Goal: Task Accomplishment & Management: Use online tool/utility

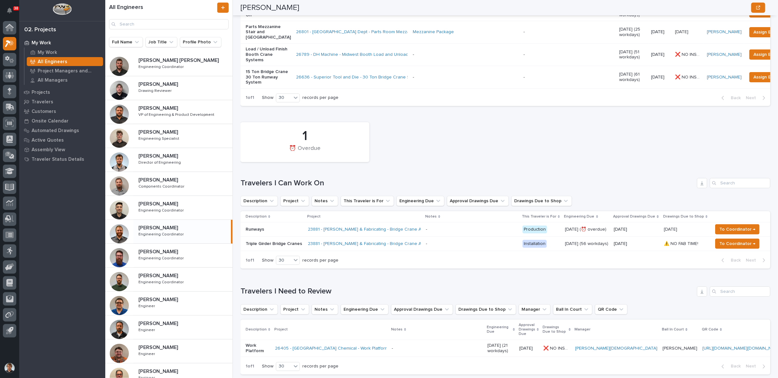
scroll to position [413, 0]
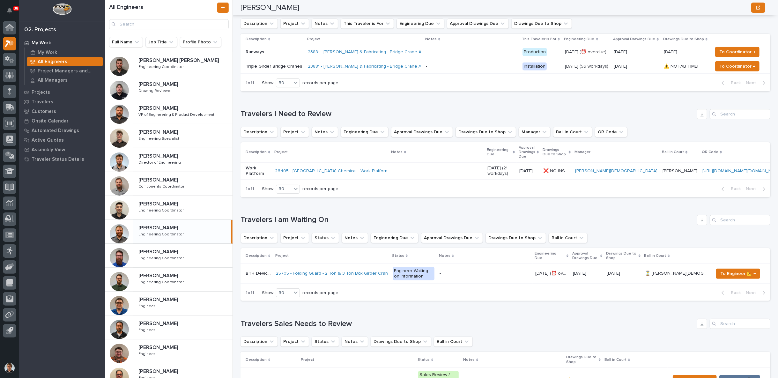
click at [42, 42] on p "My Work" at bounding box center [41, 43] width 19 height 6
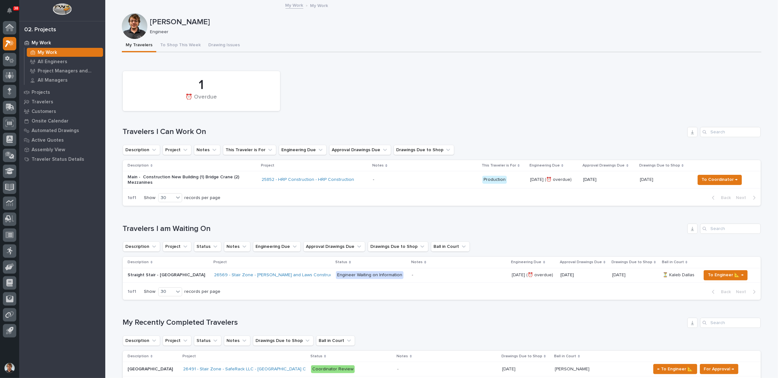
click at [235, 177] on p "Main - Construction New Building (1) Bridge Crane (2) Mezzanines" at bounding box center [184, 179] width 112 height 11
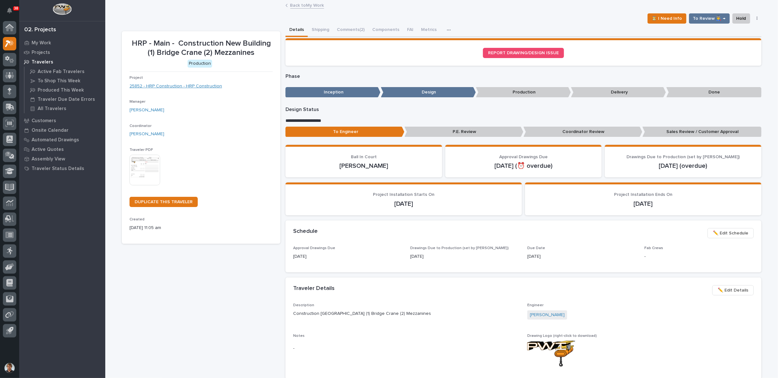
click at [208, 86] on link "25852 - HRP Construction - HRP Construction" at bounding box center [175, 86] width 92 height 7
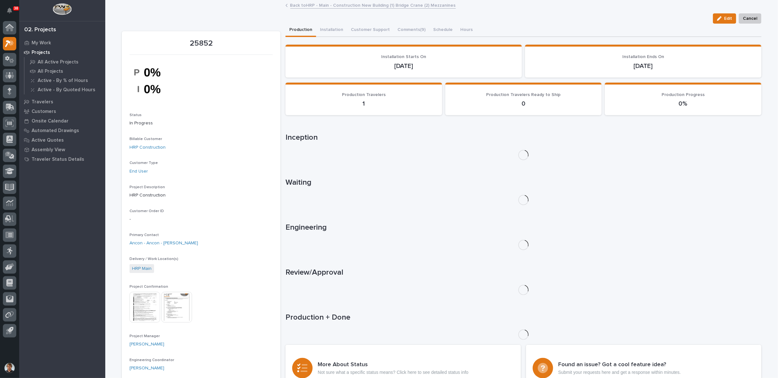
click at [173, 287] on p "Project Confirmation" at bounding box center [200, 286] width 143 height 4
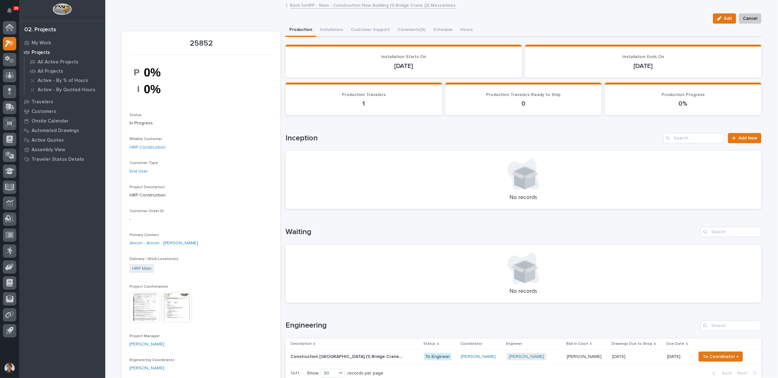
click at [174, 299] on img at bounding box center [176, 307] width 31 height 31
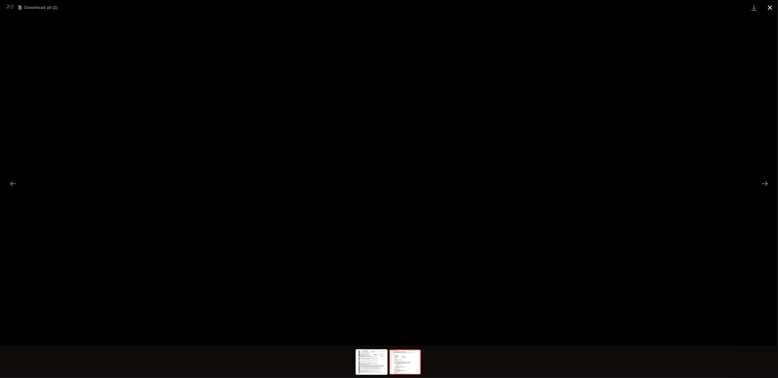
click at [772, 10] on button "Close gallery" at bounding box center [770, 7] width 16 height 15
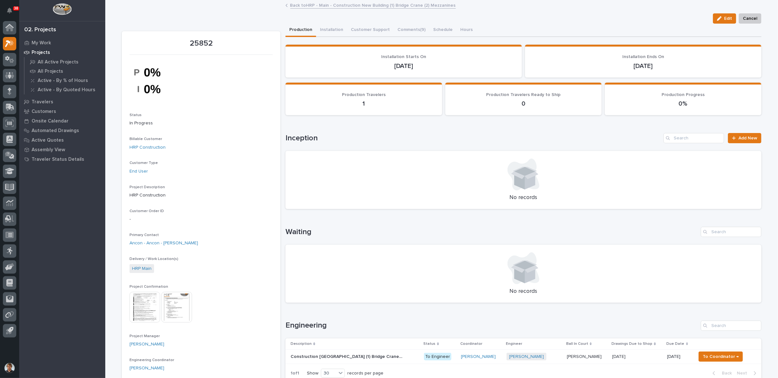
click at [175, 304] on img at bounding box center [176, 307] width 31 height 31
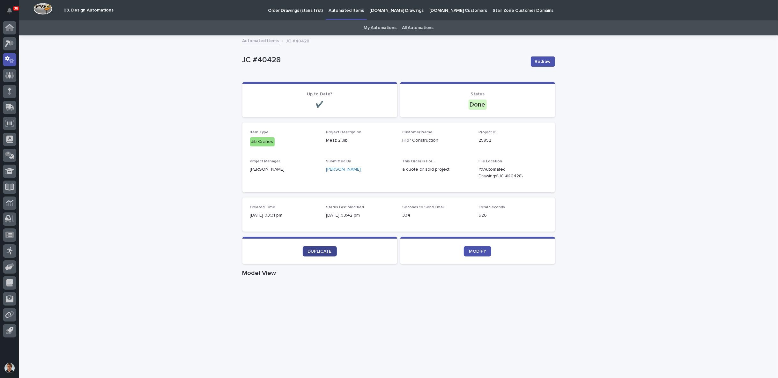
click at [317, 251] on span "DUPLICATE" at bounding box center [320, 251] width 24 height 4
